Goal: Transaction & Acquisition: Purchase product/service

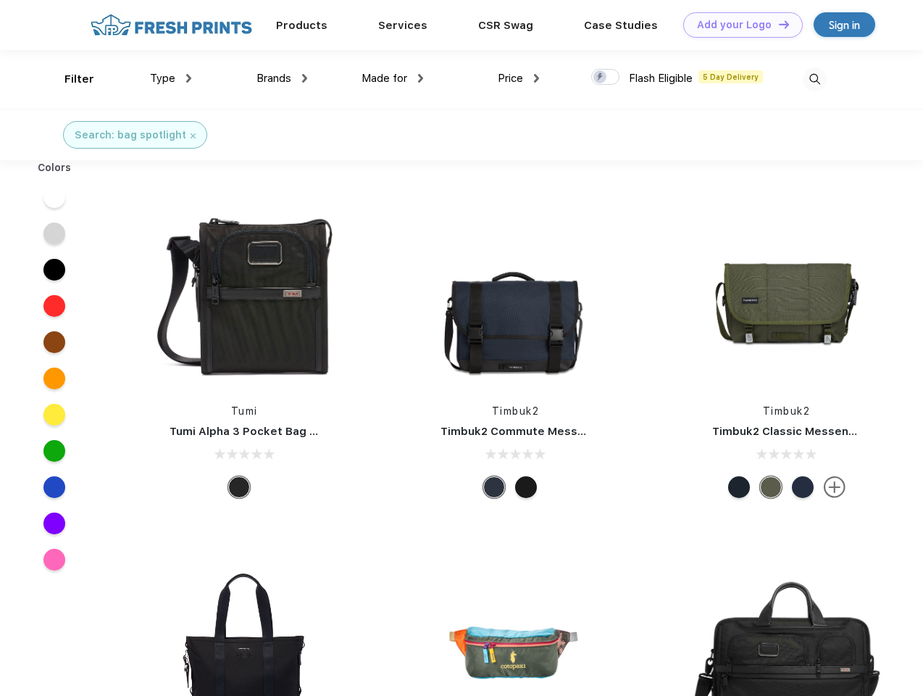
click at [738, 25] on link "Add your Logo Design Tool" at bounding box center [743, 24] width 120 height 25
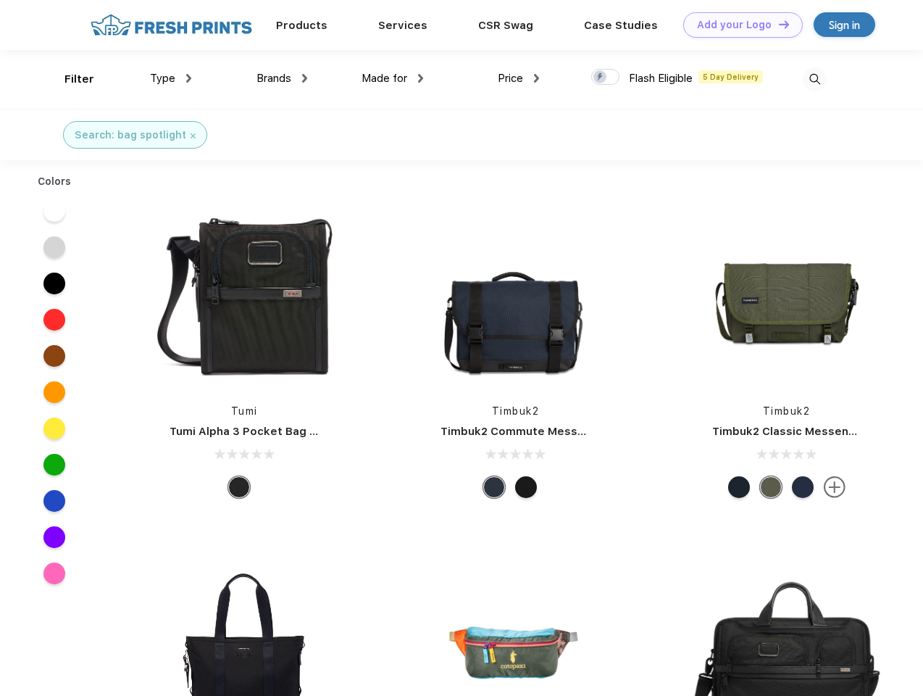
click at [0, 0] on div "Design Tool" at bounding box center [0, 0] width 0 height 0
click at [778, 24] on link "Add your Logo Design Tool" at bounding box center [743, 24] width 120 height 25
click at [70, 79] on div "Filter" at bounding box center [79, 79] width 30 height 17
click at [171, 78] on span "Type" at bounding box center [162, 78] width 25 height 13
click at [282, 78] on span "Brands" at bounding box center [274, 78] width 35 height 13
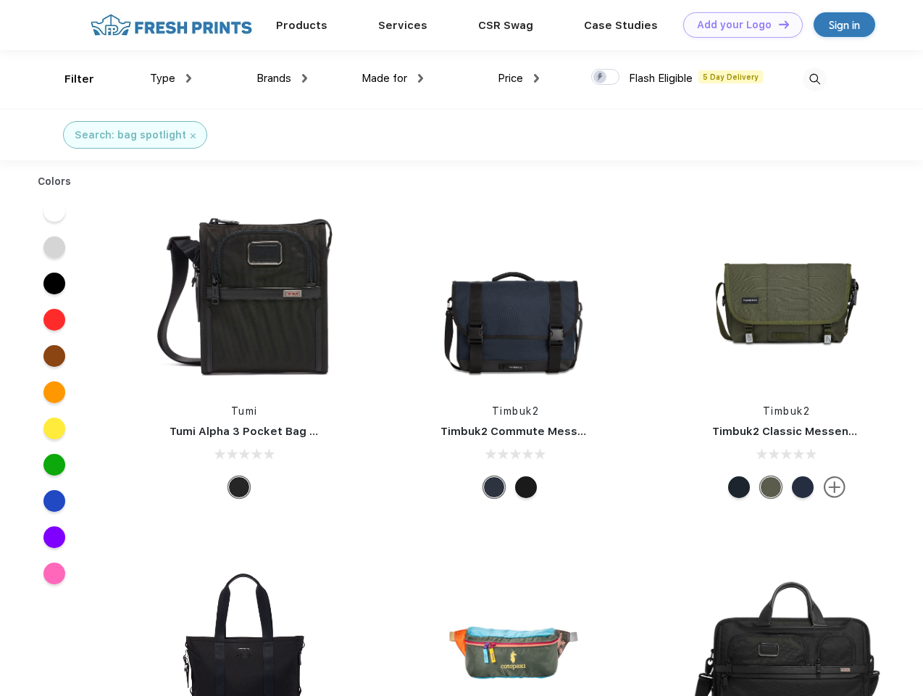
click at [393, 78] on span "Made for" at bounding box center [385, 78] width 46 height 13
click at [519, 78] on span "Price" at bounding box center [510, 78] width 25 height 13
click at [606, 78] on div at bounding box center [605, 77] width 28 height 16
click at [601, 78] on input "checkbox" at bounding box center [595, 72] width 9 height 9
click at [815, 79] on img at bounding box center [815, 79] width 24 height 24
